Goal: Navigation & Orientation: Understand site structure

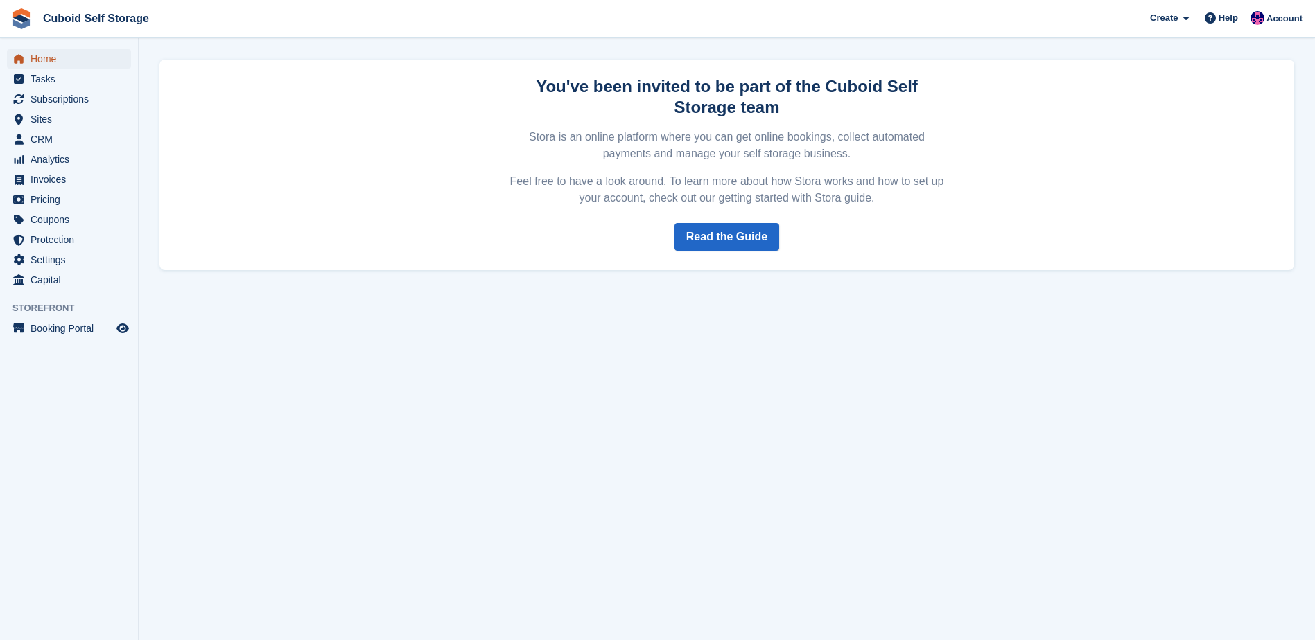
click at [43, 51] on span "Home" at bounding box center [71, 58] width 83 height 19
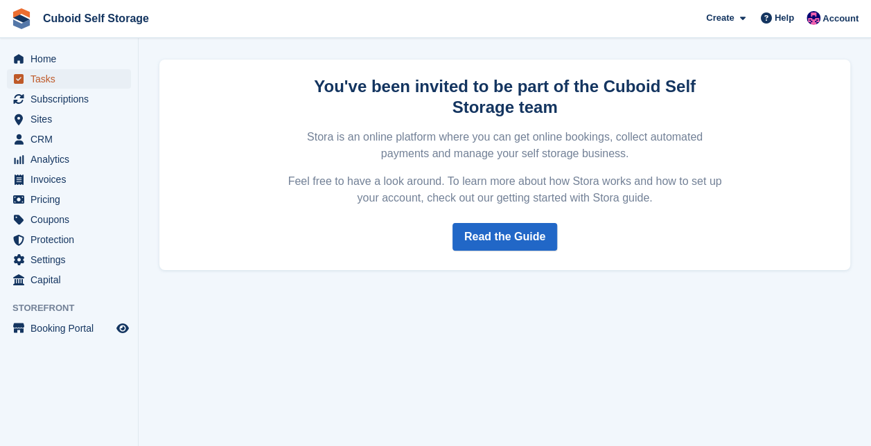
click at [44, 79] on span "Tasks" at bounding box center [71, 78] width 83 height 19
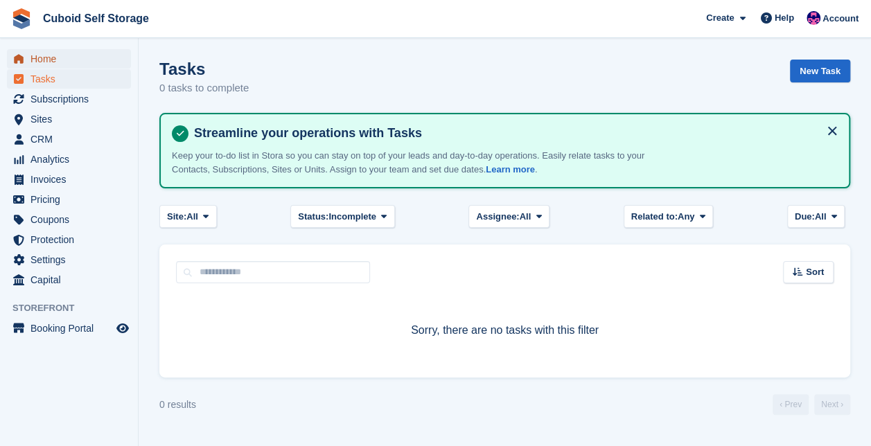
click at [44, 55] on span "Home" at bounding box center [71, 58] width 83 height 19
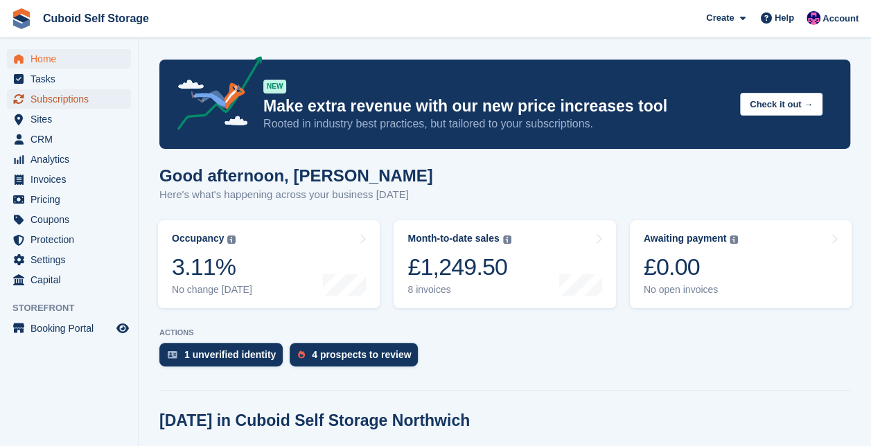
click at [58, 102] on span "Subscriptions" at bounding box center [71, 98] width 83 height 19
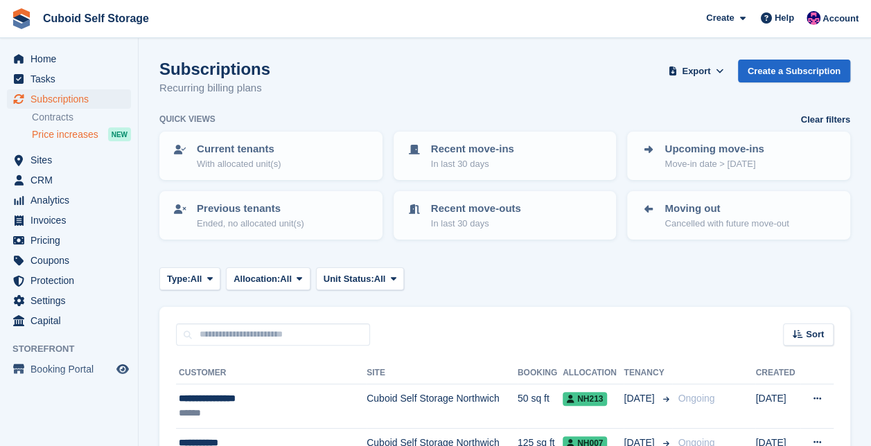
click at [86, 137] on span "Price increases" at bounding box center [65, 134] width 67 height 13
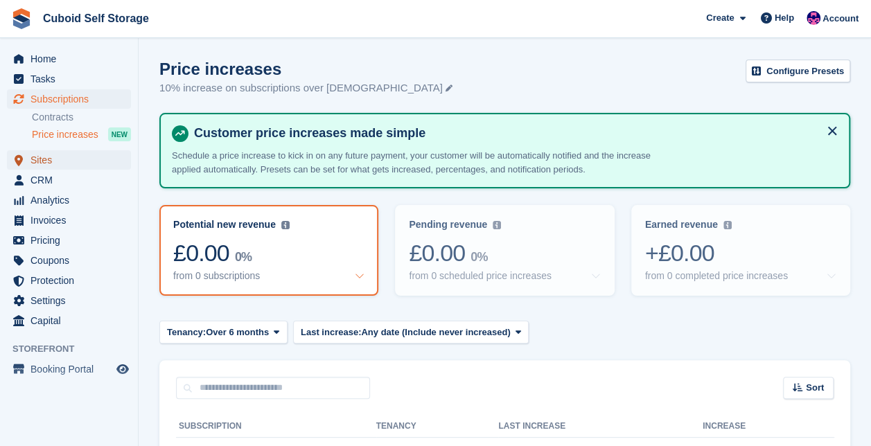
click at [76, 162] on span "Sites" at bounding box center [71, 159] width 83 height 19
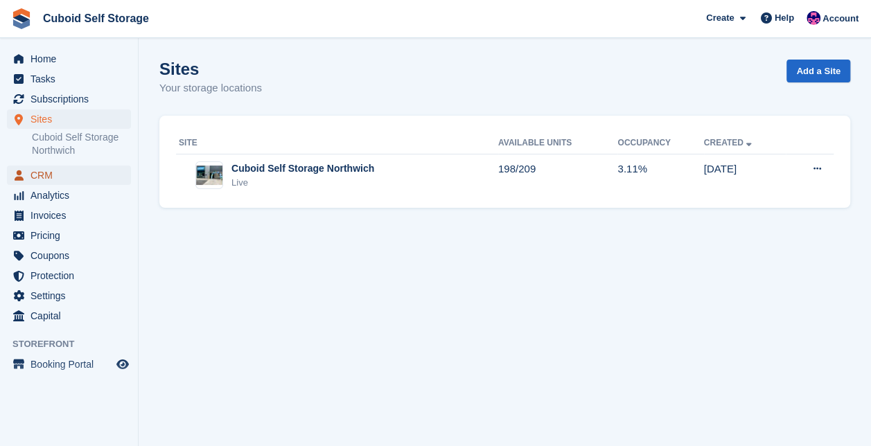
click at [65, 184] on span "CRM" at bounding box center [71, 175] width 83 height 19
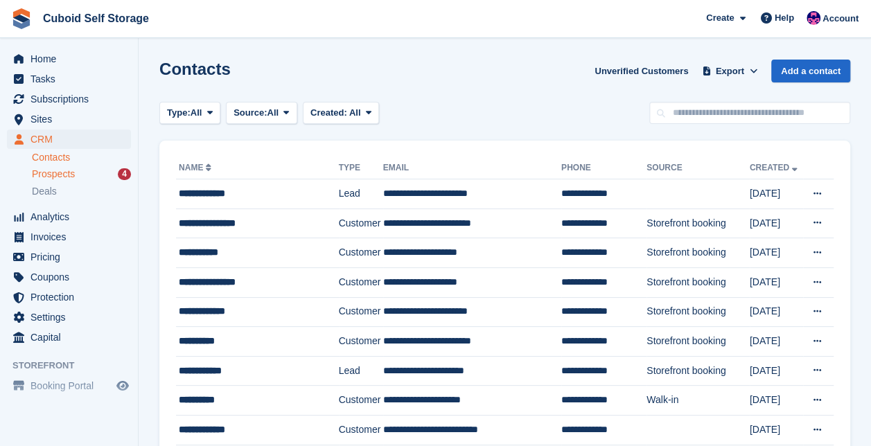
click at [62, 173] on span "Prospects" at bounding box center [53, 174] width 43 height 13
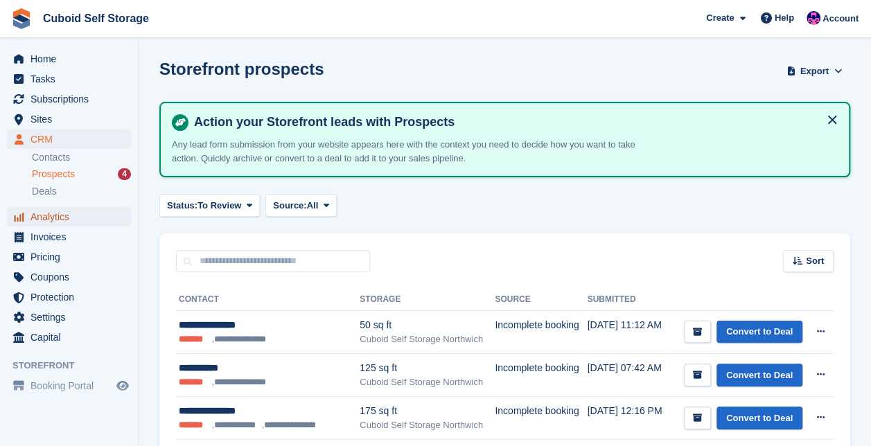
click at [62, 222] on span "Analytics" at bounding box center [71, 216] width 83 height 19
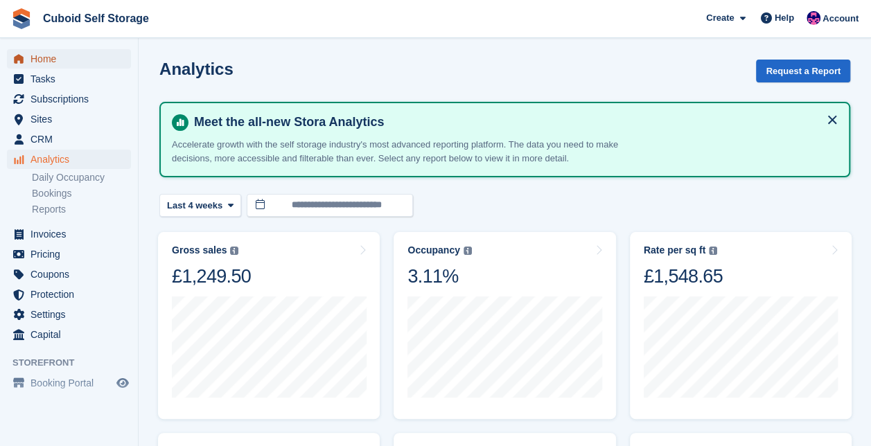
click at [60, 65] on span "Home" at bounding box center [71, 58] width 83 height 19
